Goal: Task Accomplishment & Management: Complete application form

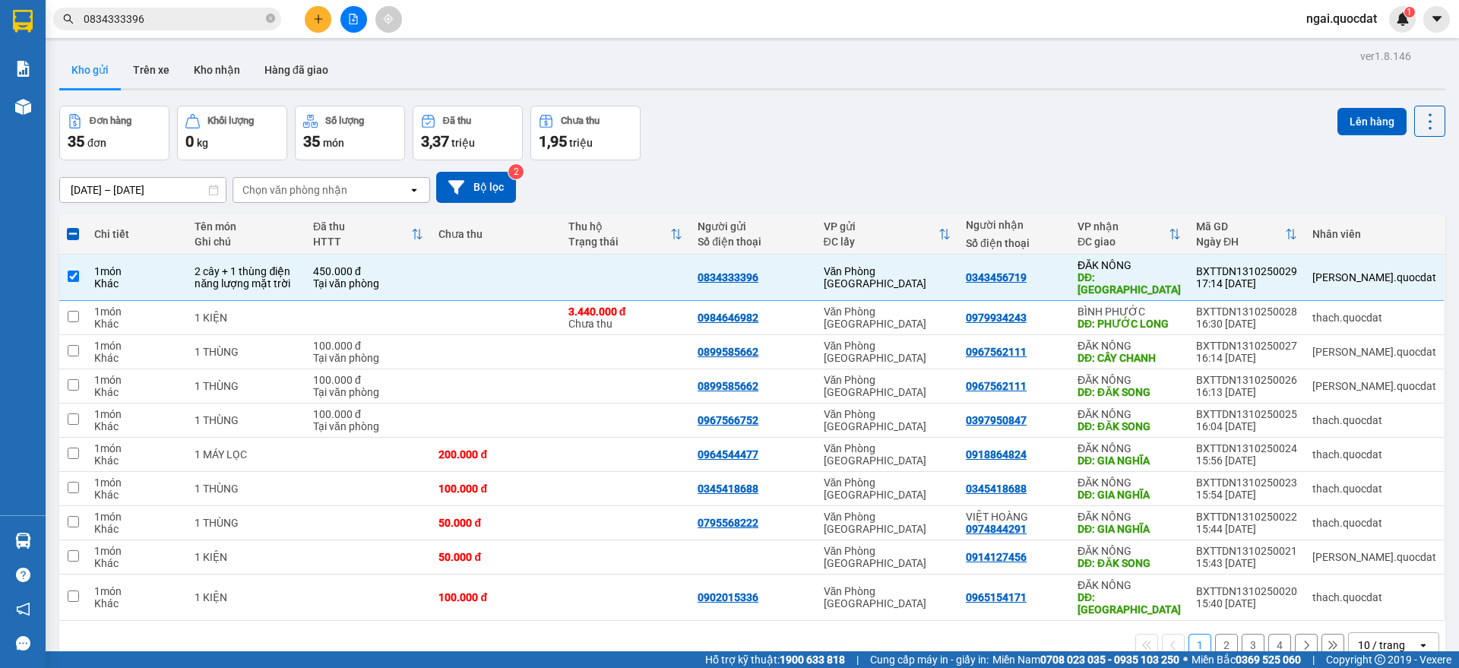
click at [324, 8] on button at bounding box center [318, 19] width 27 height 27
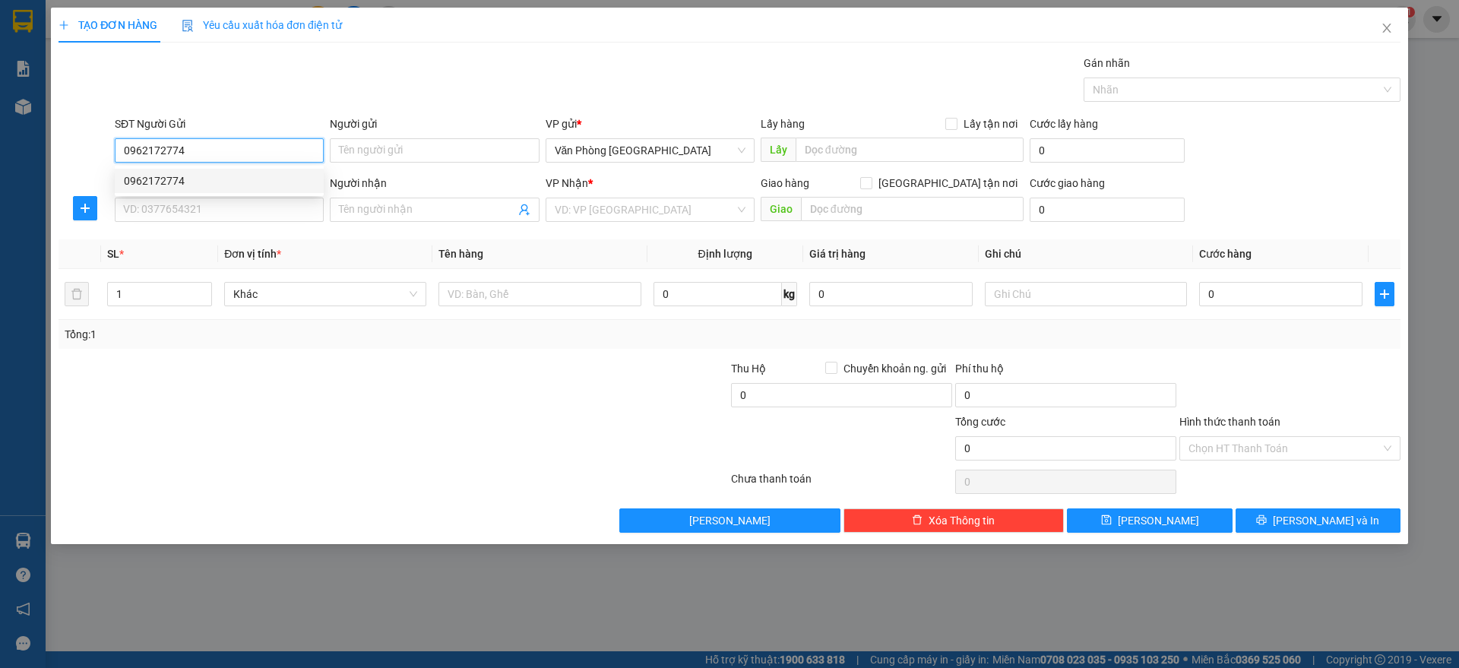
click at [216, 178] on div "0962172774" at bounding box center [219, 180] width 191 height 17
type input "0962172774"
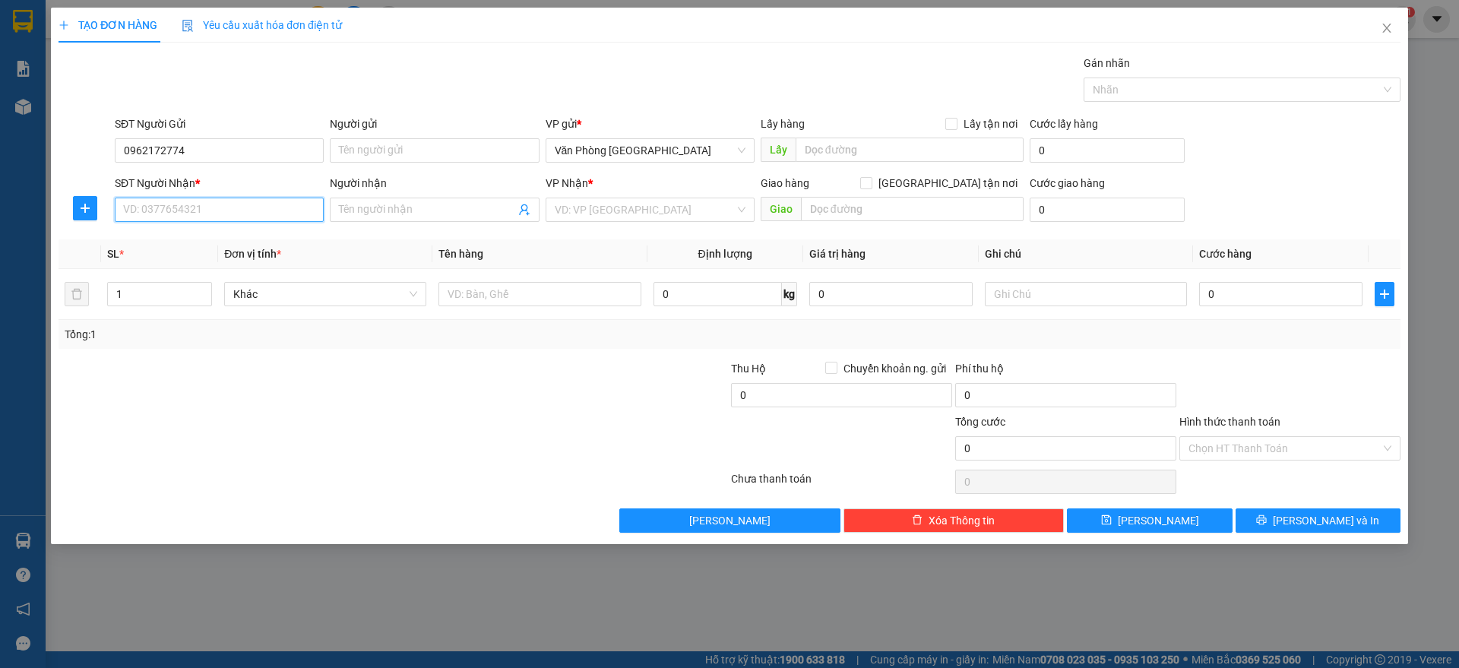
click at [202, 210] on input "SĐT Người Nhận *" at bounding box center [219, 210] width 209 height 24
click at [234, 235] on div "0868290039" at bounding box center [219, 240] width 191 height 17
type input "0868290039"
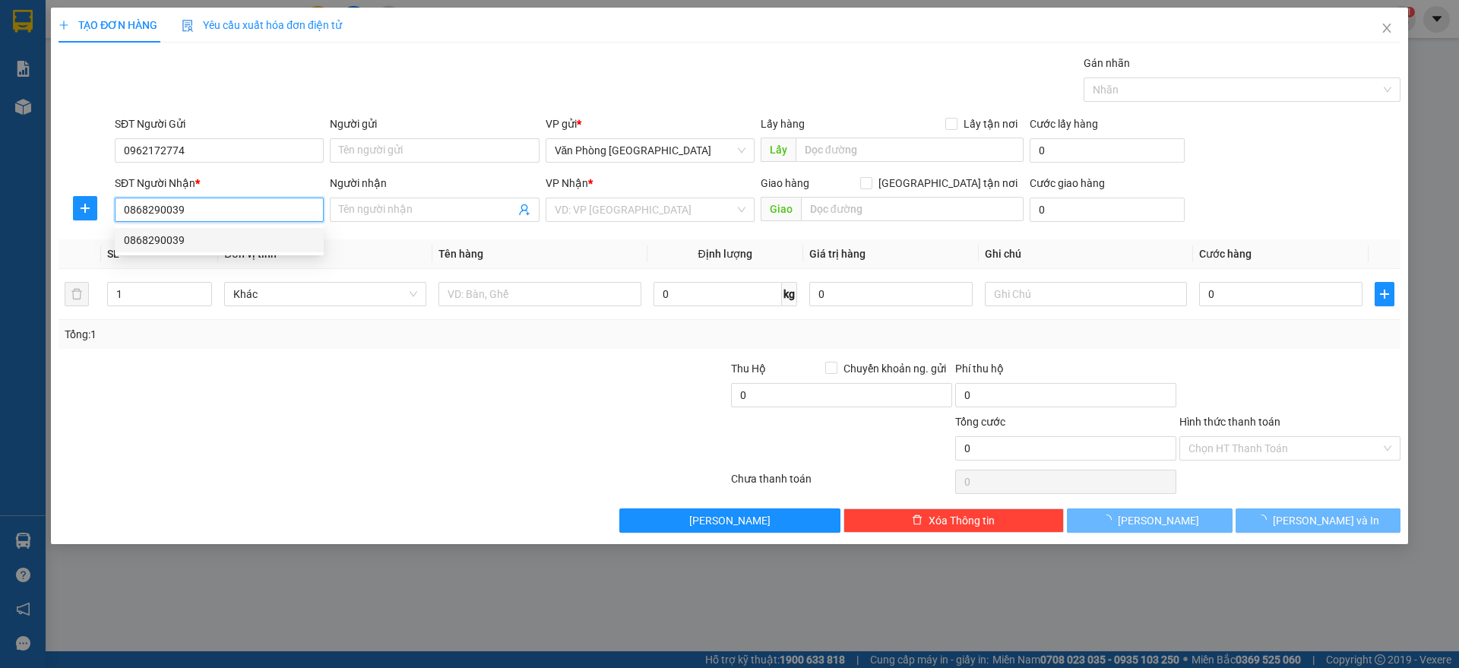
type input "BẾN XE [GEOGRAPHIC_DATA]"
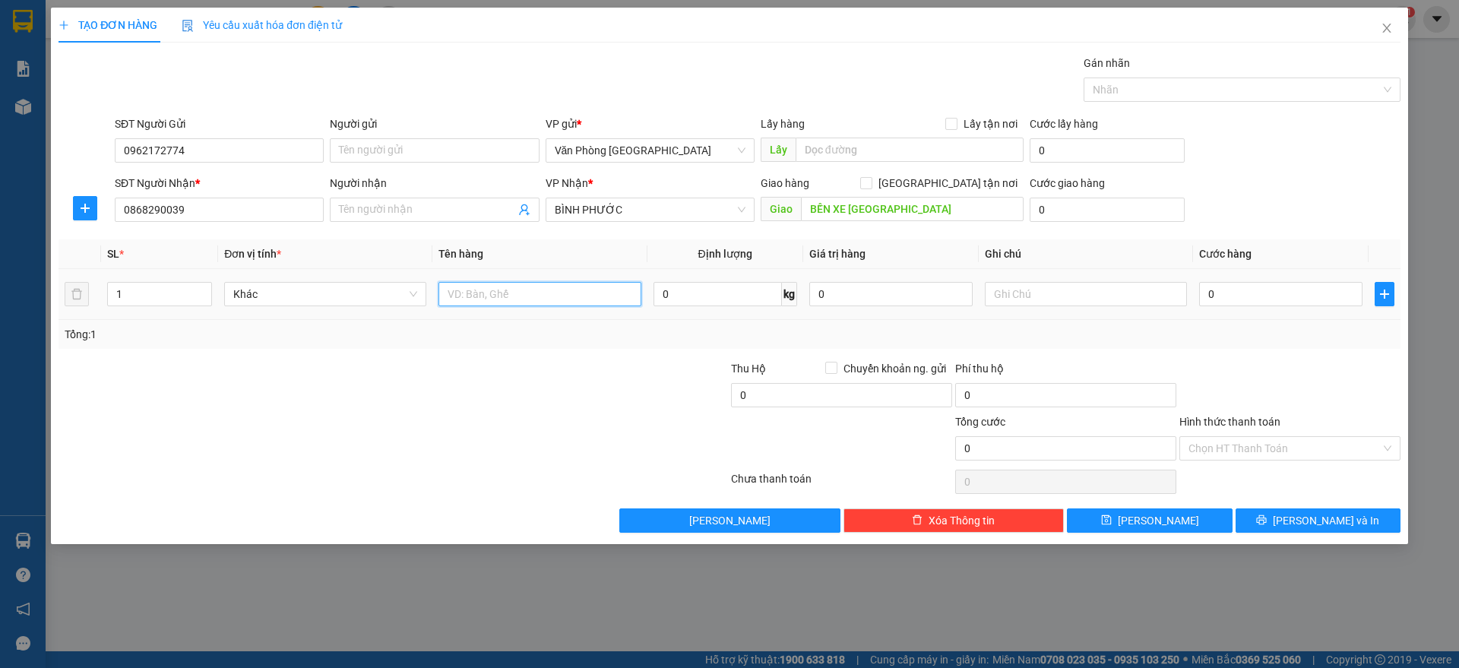
click at [524, 299] on input "text" at bounding box center [539, 294] width 202 height 24
paste input "ùng"
paste input "ô"
paste input "ố"
type input "1 thùng xốp"
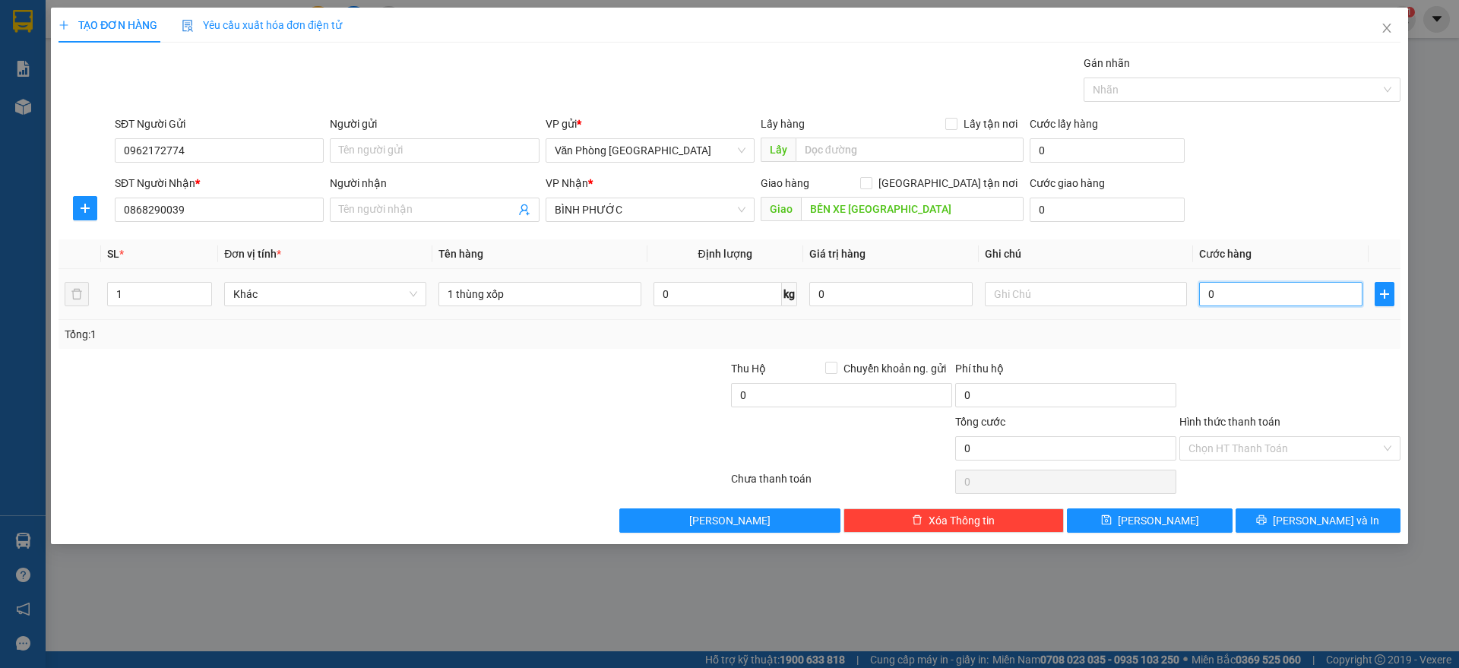
click at [1247, 293] on input "0" at bounding box center [1280, 294] width 163 height 24
type input "1"
type input "10"
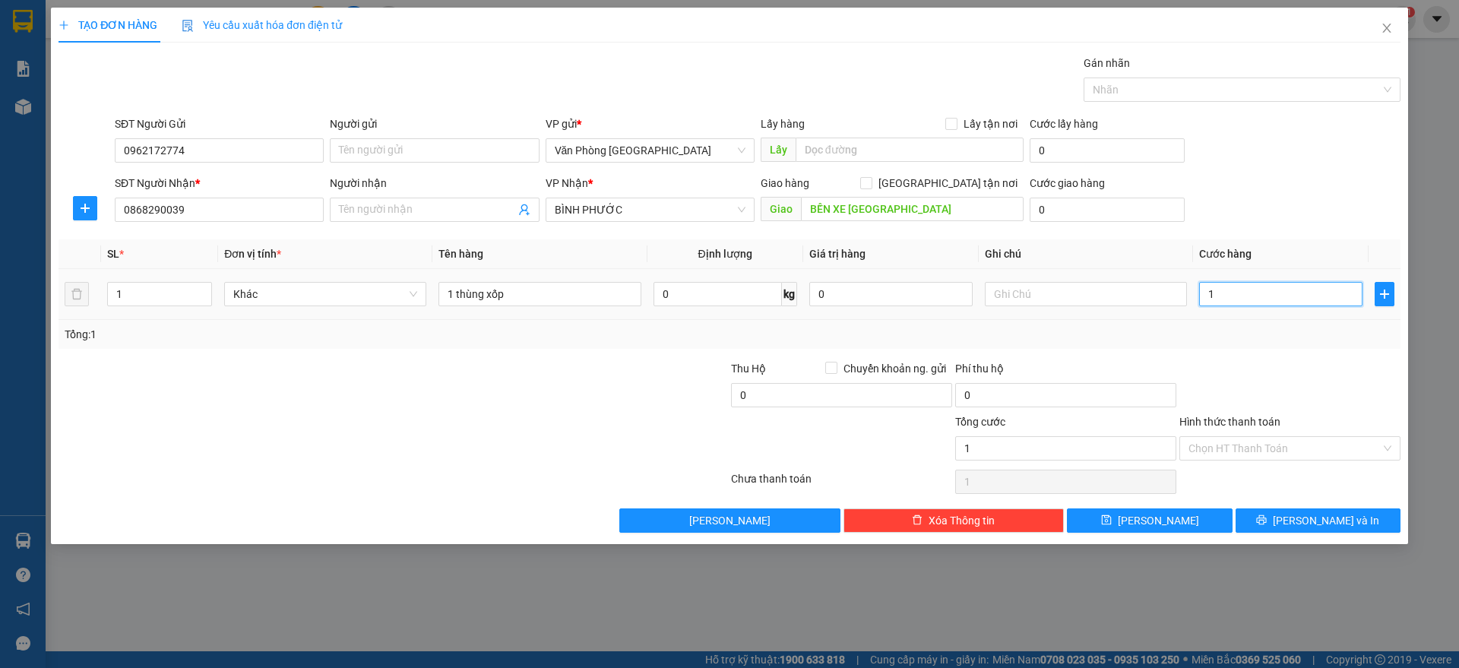
type input "10"
type input "100"
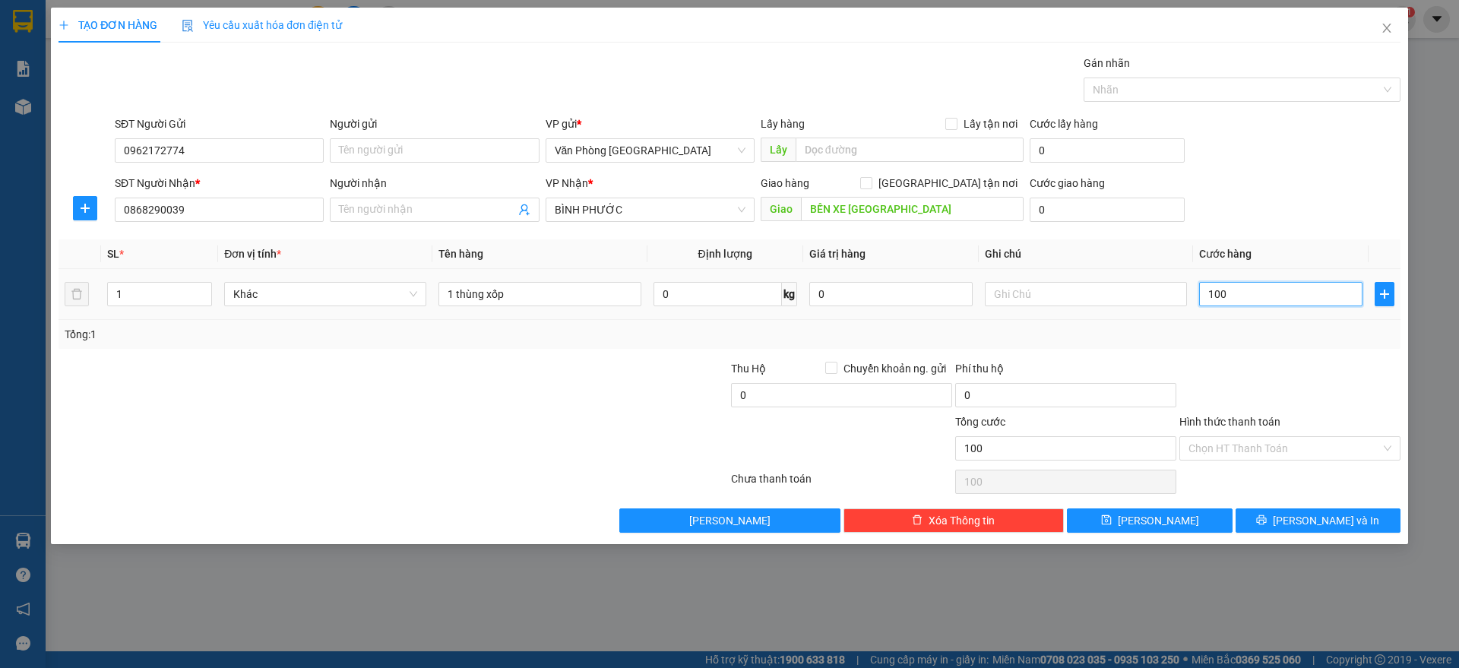
type input "1.000"
type input "100"
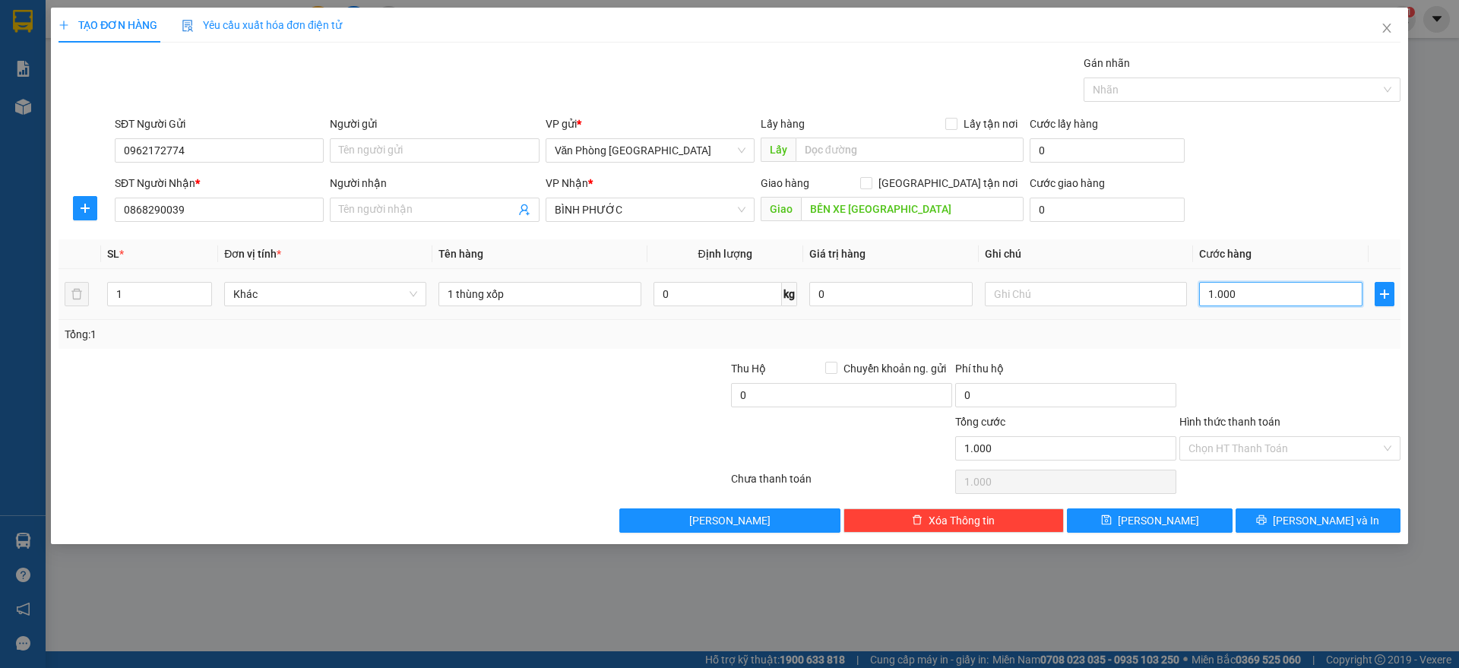
type input "100"
type input "100.000"
click at [1242, 226] on div "SĐT Người Nhận * 0868290039 Người nhận Tên người nhận VP Nhận * BÌNH PHƯỚC Giao…" at bounding box center [758, 201] width 1292 height 53
click at [1337, 449] on input "Hình thức thanh toán" at bounding box center [1284, 448] width 192 height 23
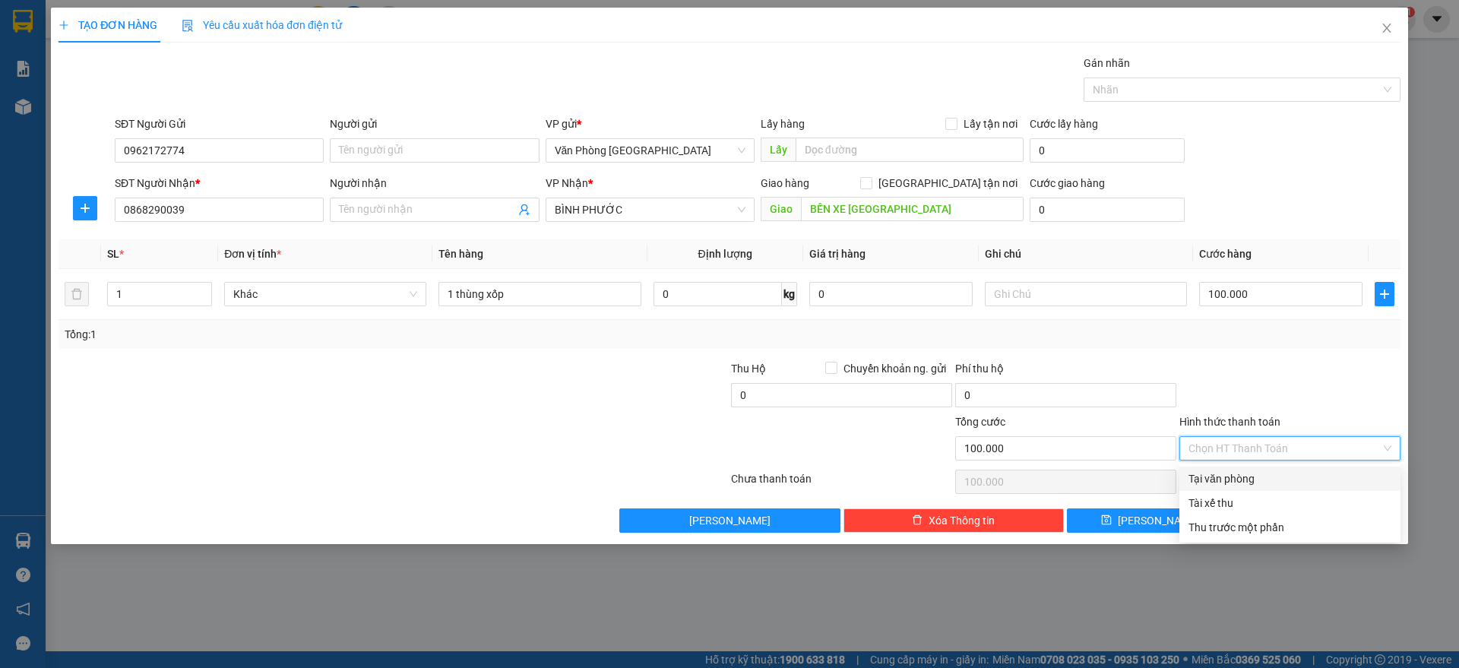
click at [1302, 469] on div "Tại văn phòng" at bounding box center [1289, 479] width 221 height 24
type input "0"
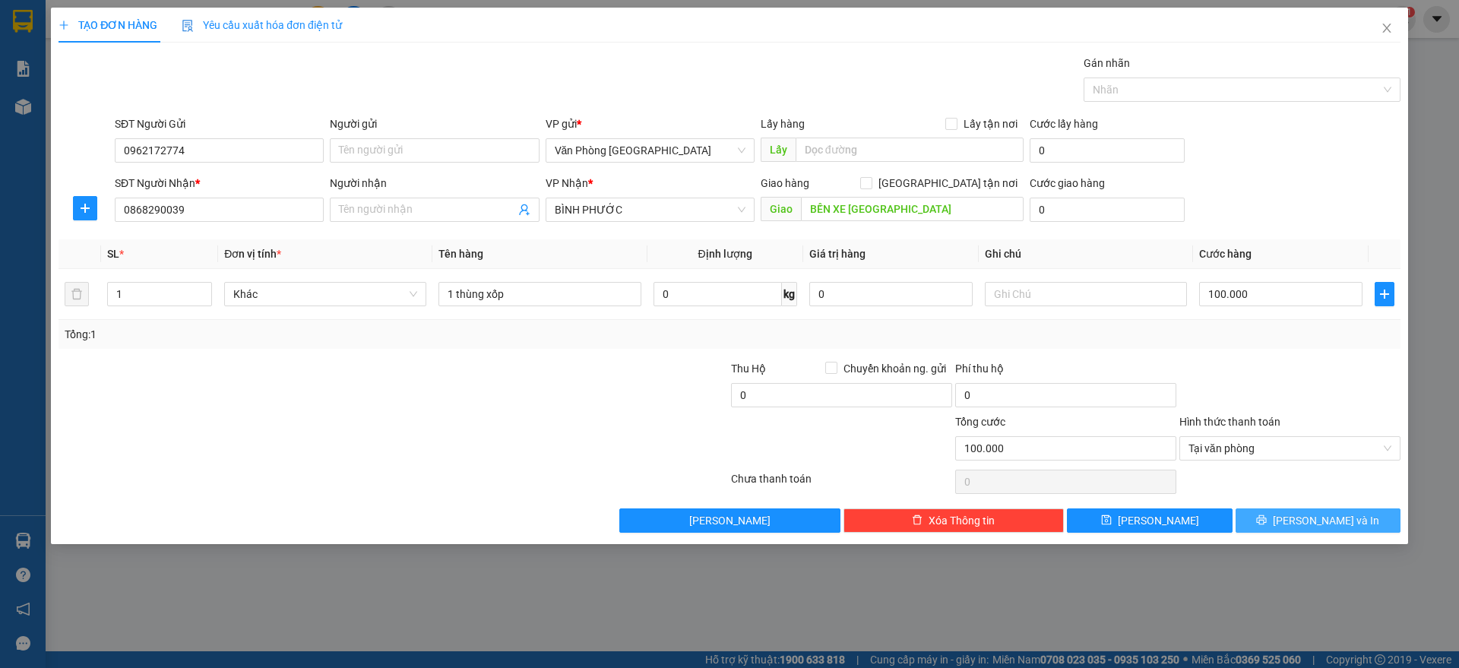
click at [1285, 523] on button "[PERSON_NAME] và In" at bounding box center [1317, 520] width 165 height 24
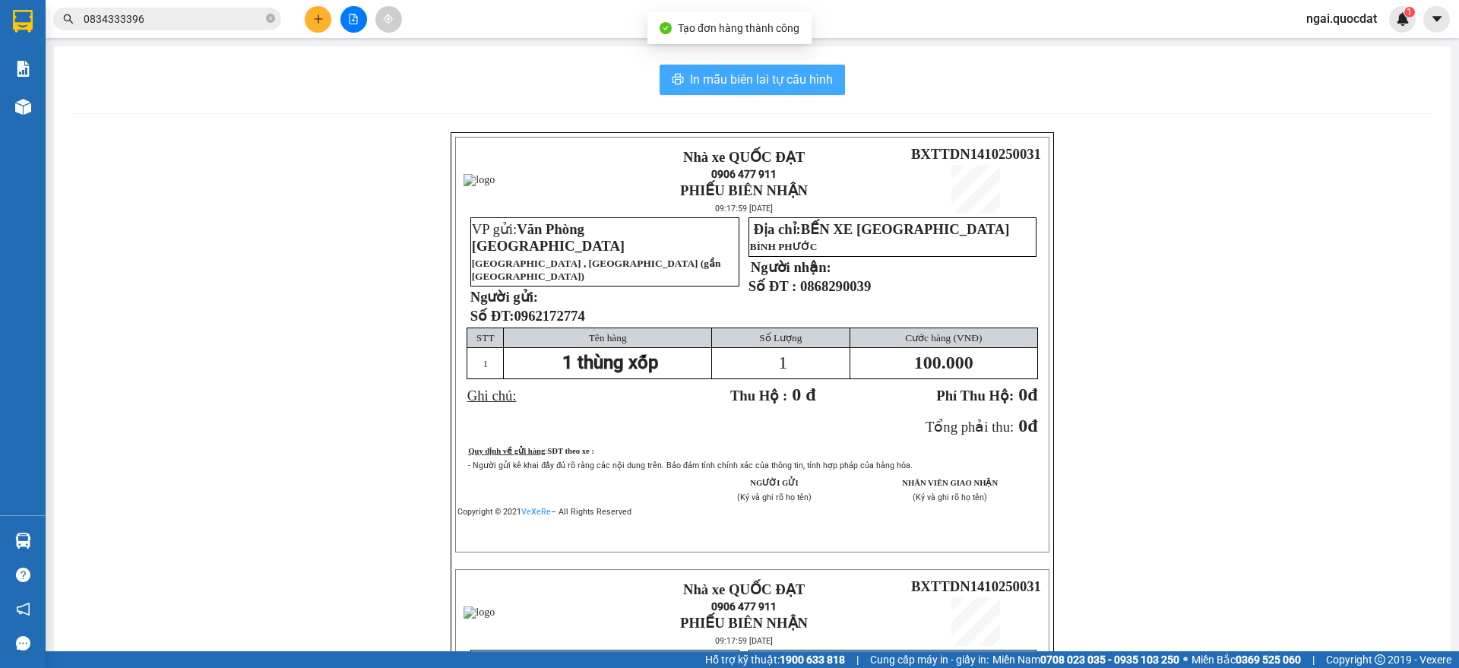
click at [740, 71] on span "In mẫu biên lai tự cấu hình" at bounding box center [761, 79] width 143 height 19
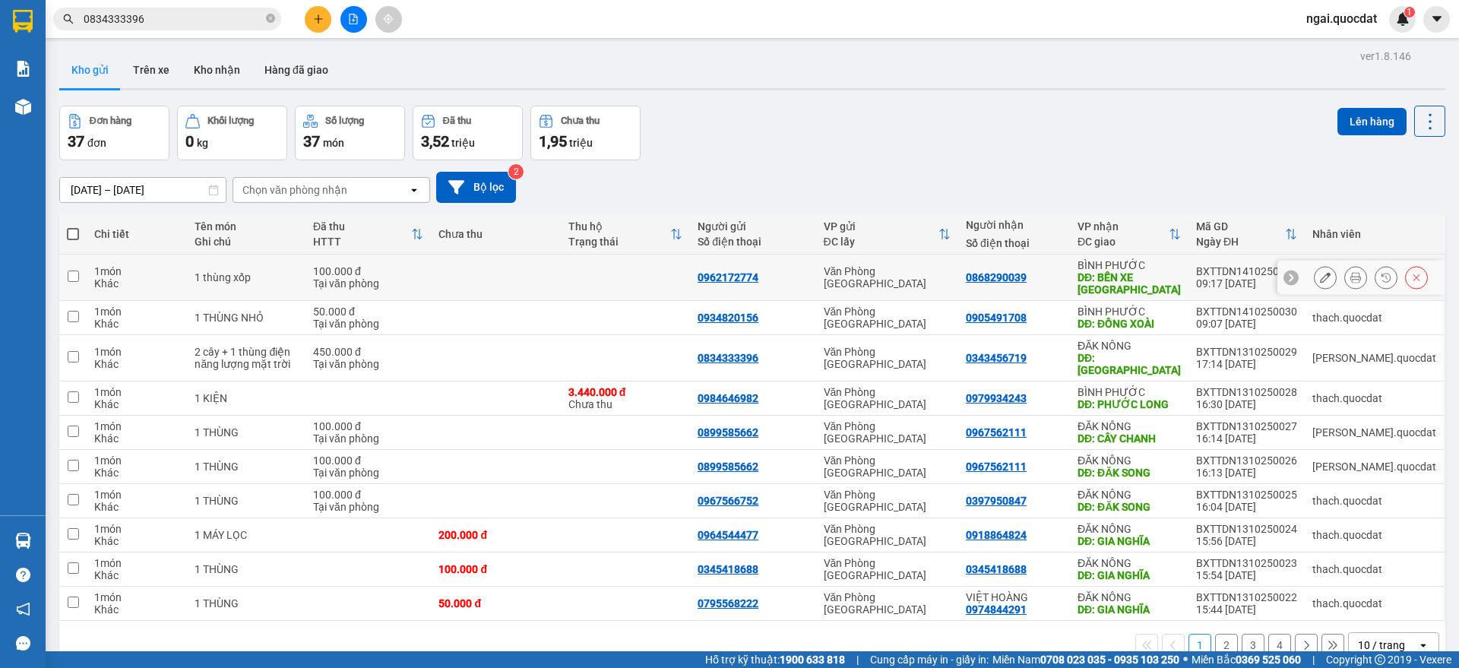
click at [1347, 277] on button at bounding box center [1355, 277] width 21 height 27
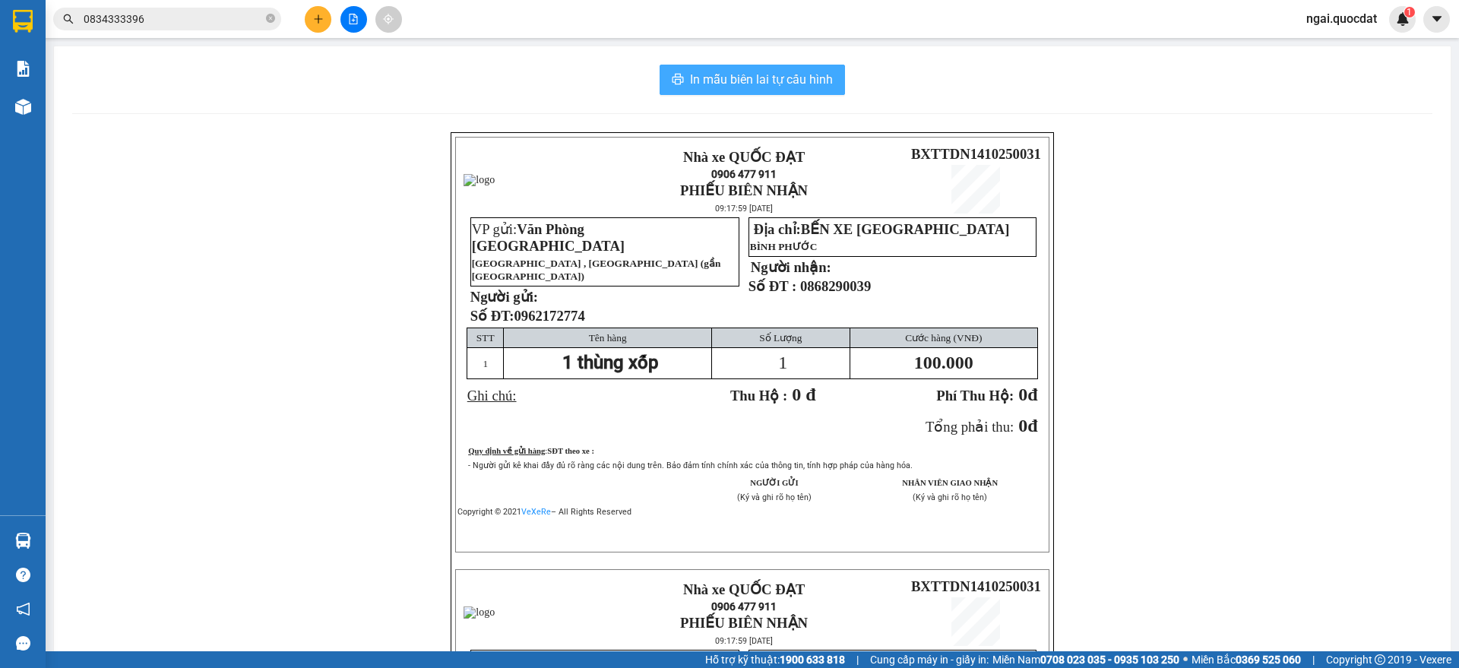
click at [767, 91] on button "In mẫu biên lai tự cấu hình" at bounding box center [752, 80] width 185 height 30
